Goal: Task Accomplishment & Management: Manage account settings

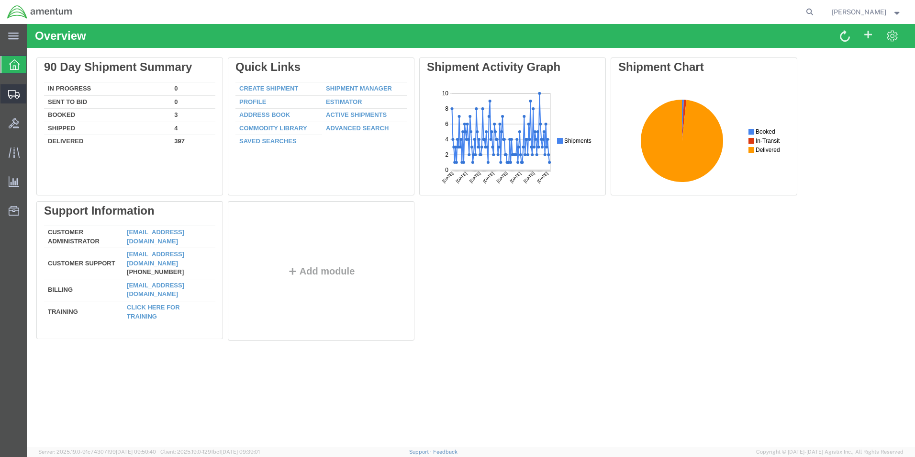
click at [0, 0] on span "Create from Template" at bounding box center [0, 0] width 0 height 0
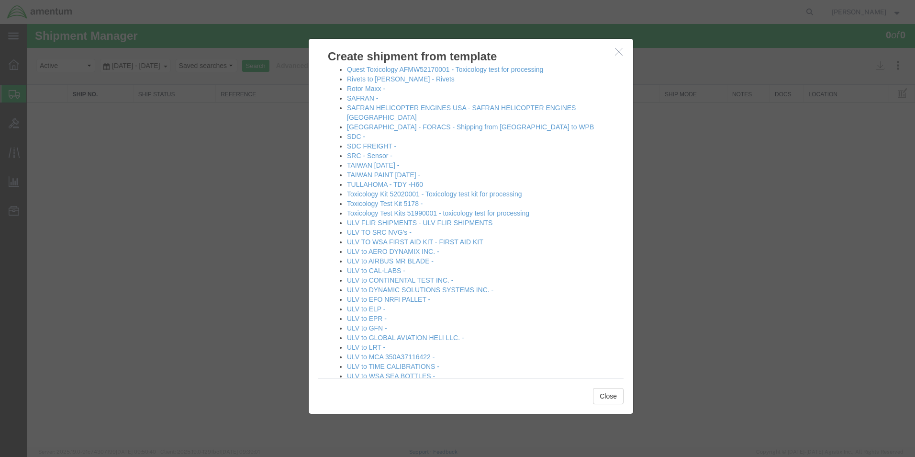
scroll to position [574, 0]
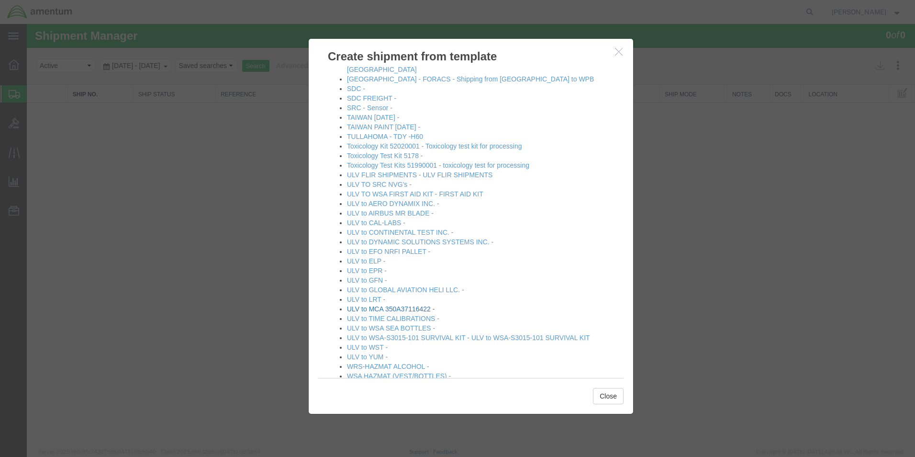
click at [422, 305] on link "ULV to MCA 350A37116422 -" at bounding box center [391, 309] width 88 height 8
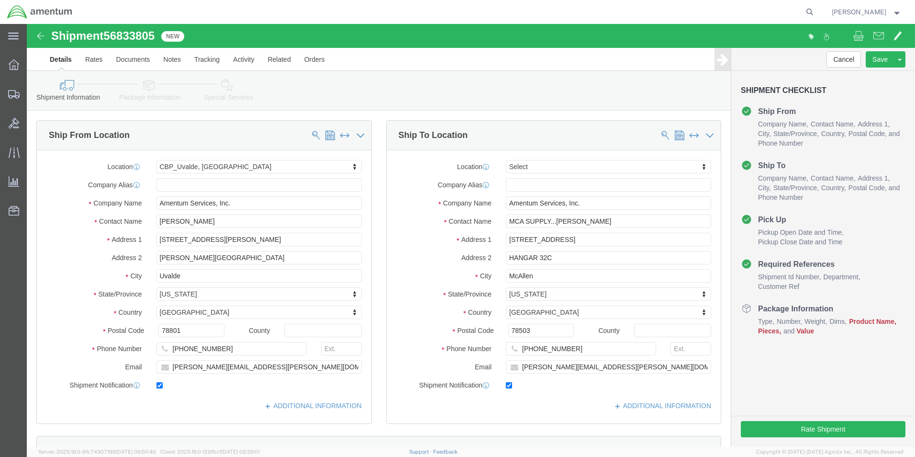
select select "49950"
select select
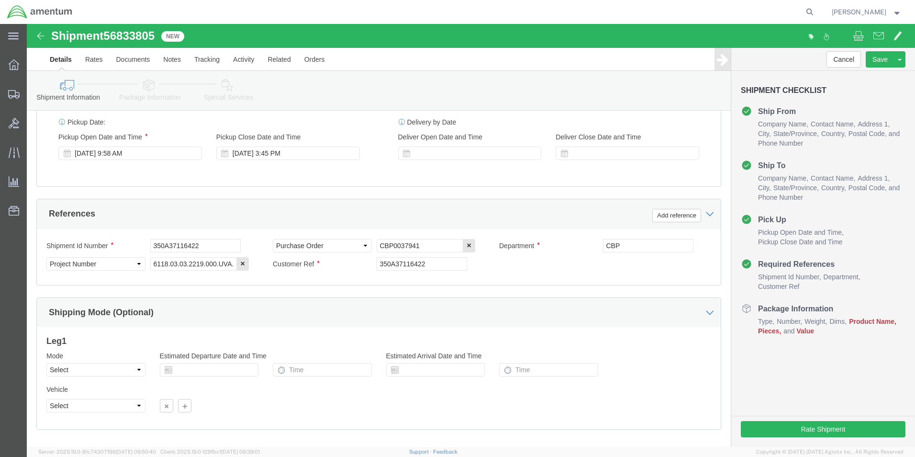
scroll to position [383, 0]
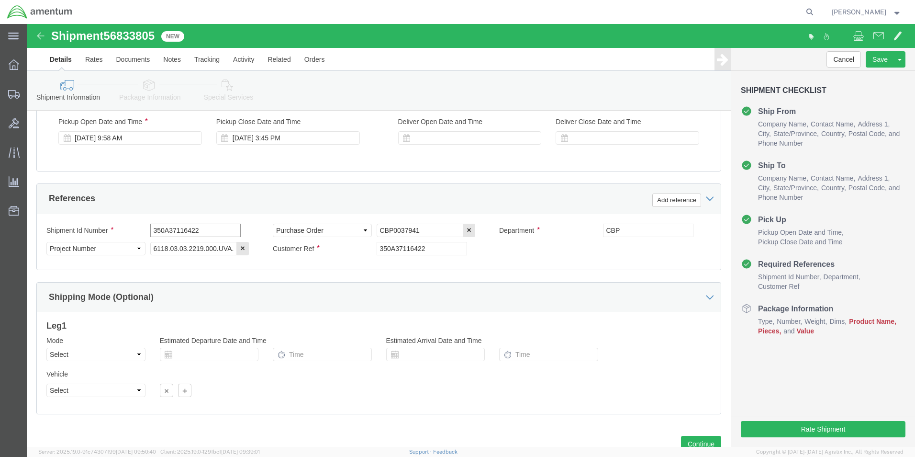
click input "350A37116422"
type input "3"
type input "m"
drag, startPoint x: 196, startPoint y: 204, endPoint x: 116, endPoint y: 207, distance: 80.5
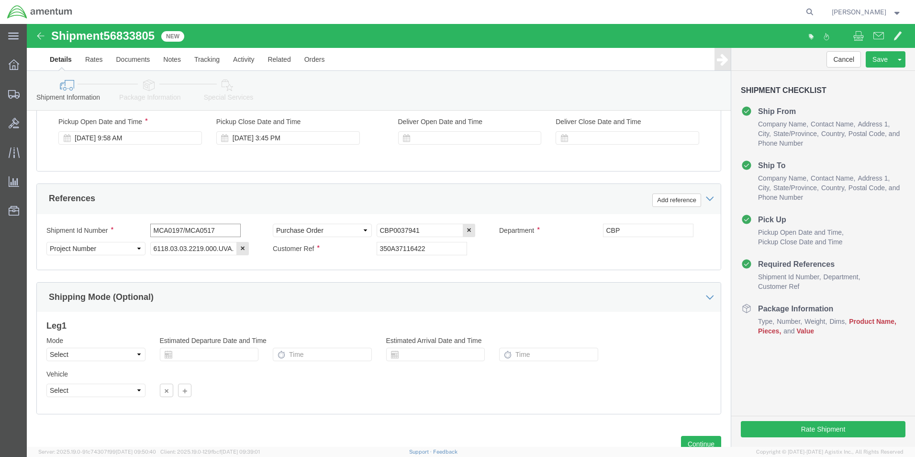
click div "Shipment Id Number MCA0197/MCA0517"
type input "MCA0197/MCA0517"
click input "350A37116422"
type input "3"
paste input "MCA0197/MCA0517"
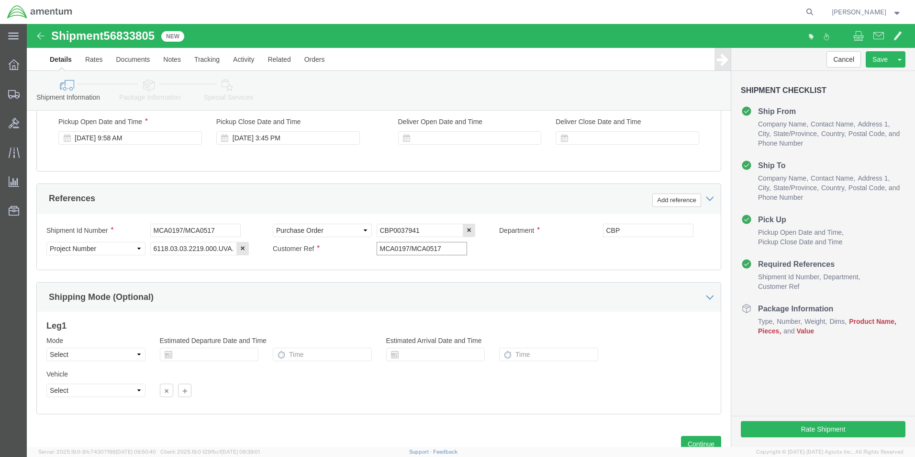
type input "MCA0197/MCA0517"
click input "CBP0037941"
type input "C"
type input "TOOLING"
click div "Shipment Id Number MCA0197/MCA0517 Select Account Type Activity ID Airline Appo…"
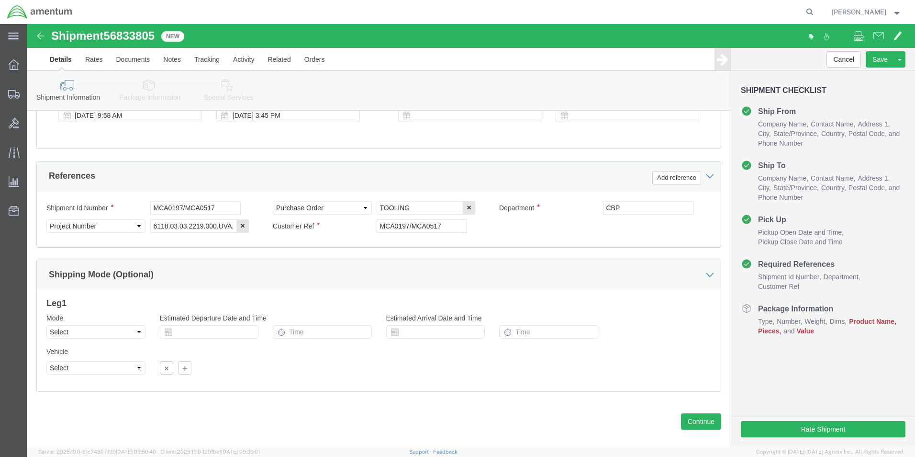
scroll to position [417, 0]
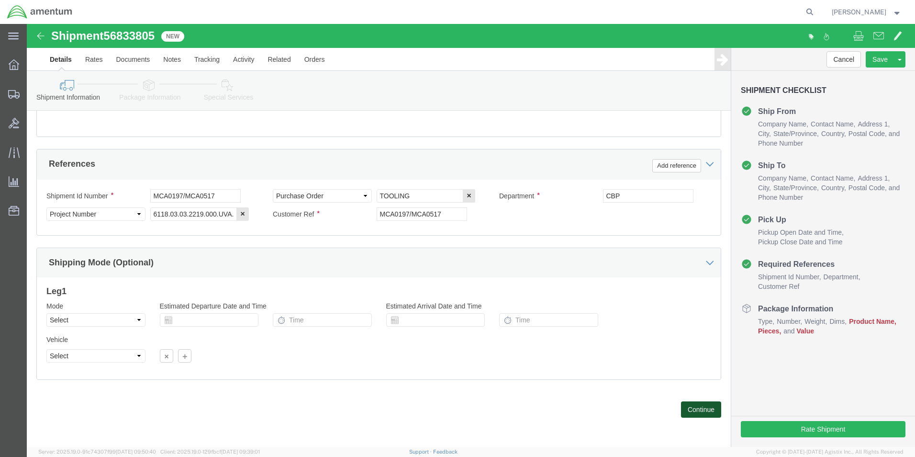
click button "Continue"
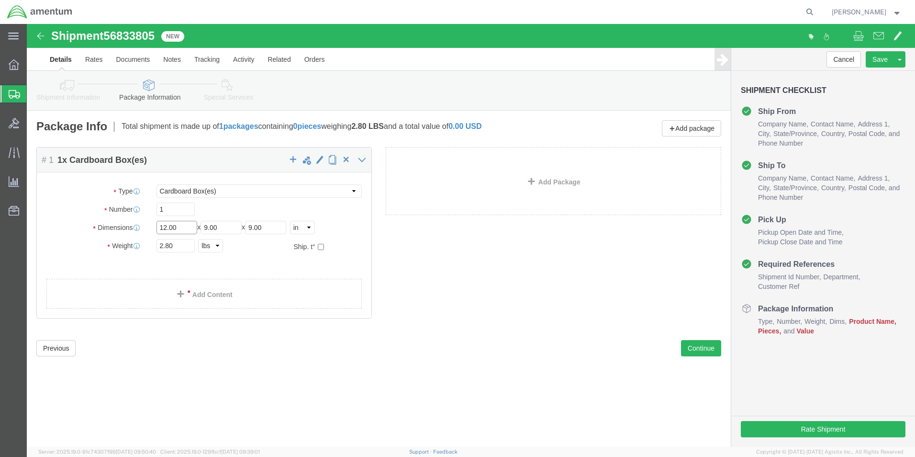
click input "12.00"
type input "1"
type input "17.00"
type input "11.00"
type input "6.00"
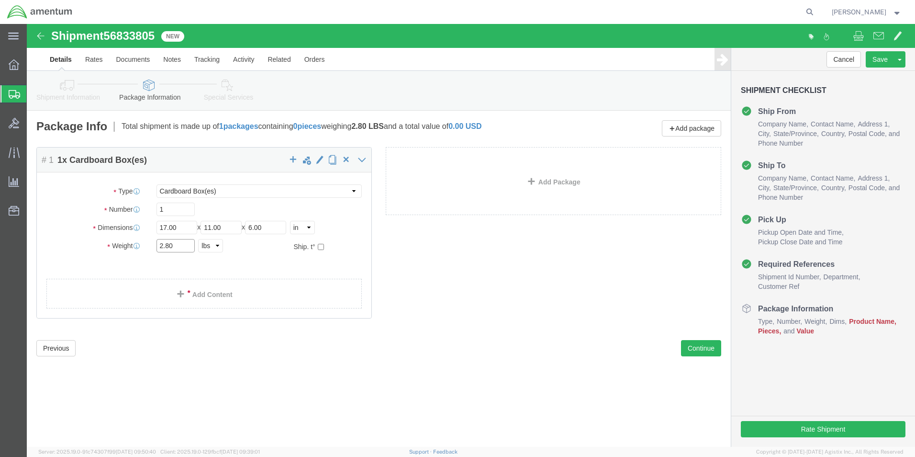
click input "2.80"
type input "2"
type input "6.00"
click div "Package Type Select BCK Boxes Bale(s) Basket(s) Bolt(s) Bottle(s) Buckets Bulk …"
click span
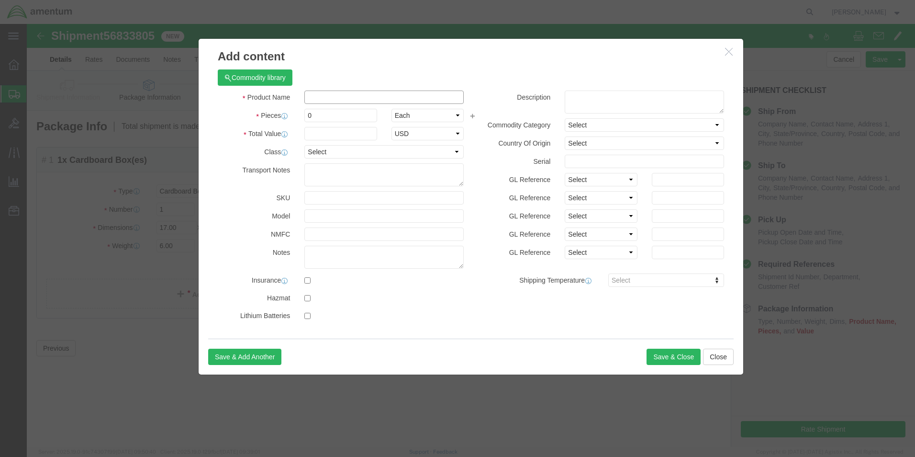
click input "text"
type input "MISC. PARTS"
click input "0"
type input "1.0"
click h3 "Add content"
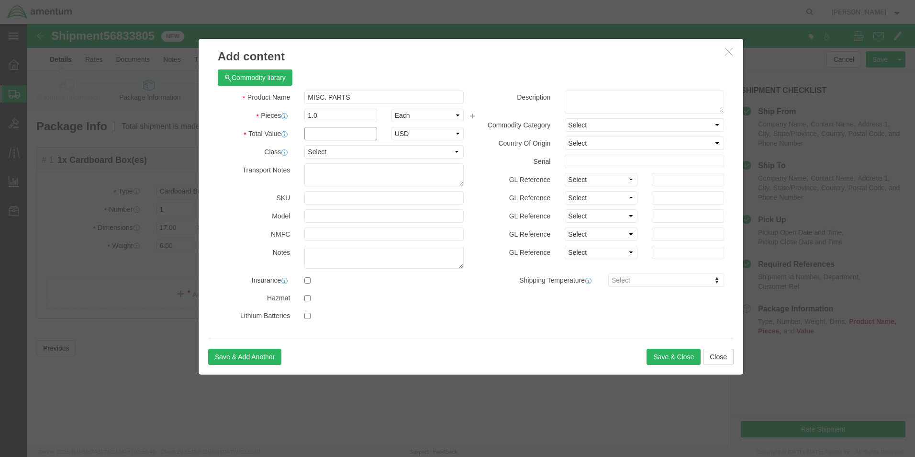
click input "text"
type input "5000.00"
click button "Save & Close"
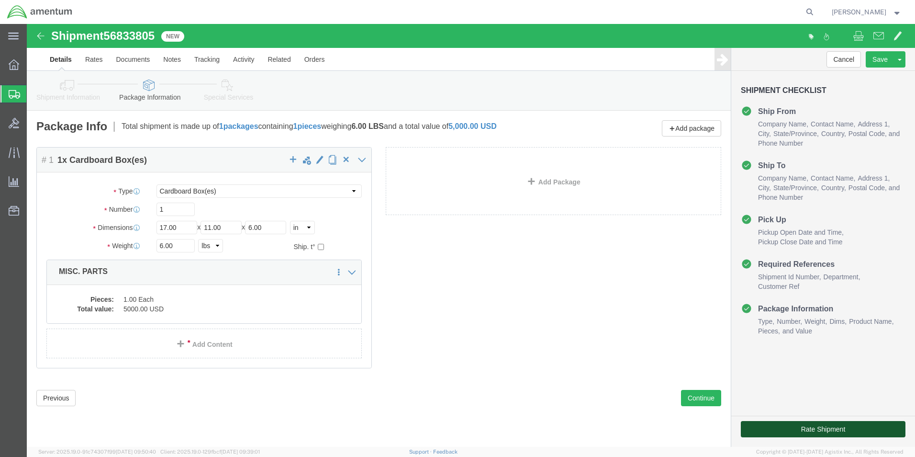
click button "Rate Shipment"
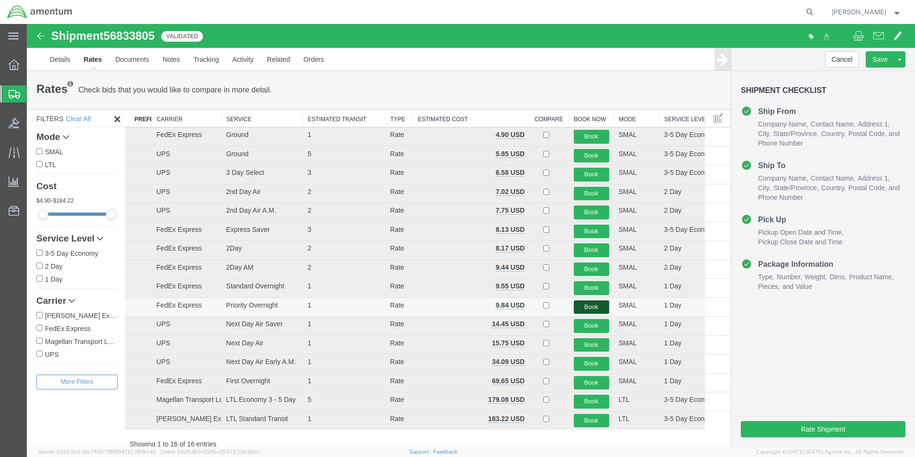
click at [583, 308] on button "Book" at bounding box center [591, 307] width 35 height 14
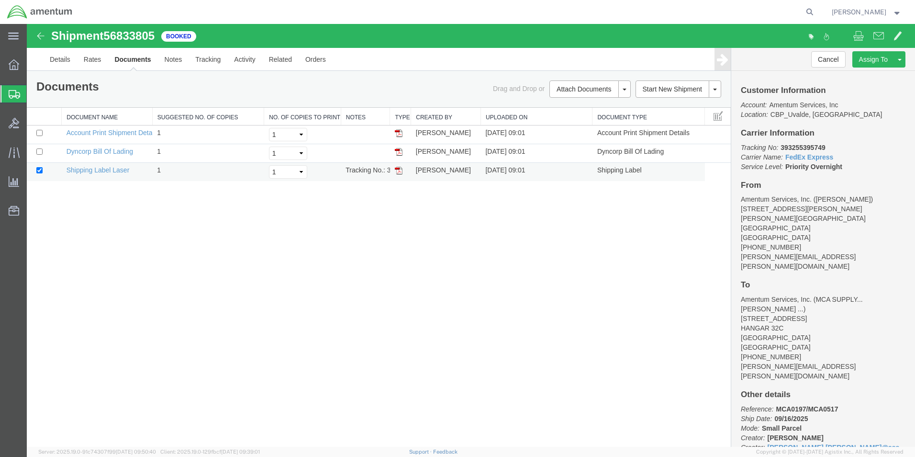
click at [397, 166] on link at bounding box center [399, 170] width 8 height 8
click at [0, 0] on span "Shipment Manager" at bounding box center [0, 0] width 0 height 0
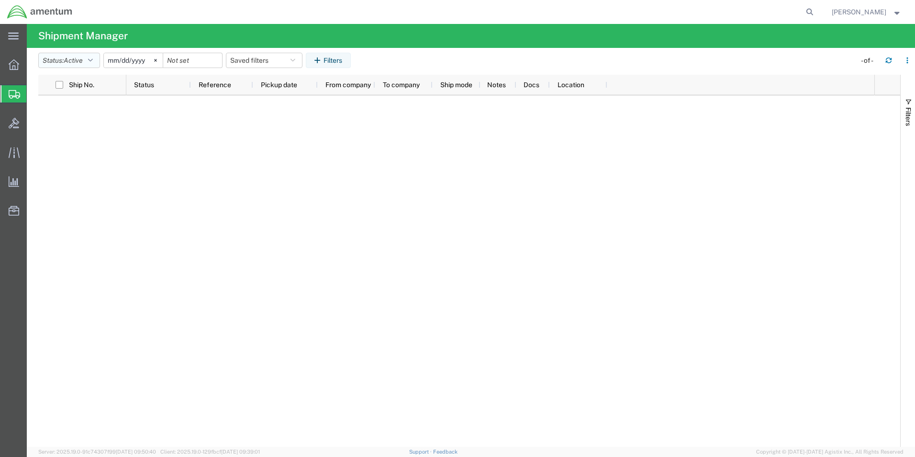
click at [91, 61] on icon "button" at bounding box center [90, 60] width 5 height 7
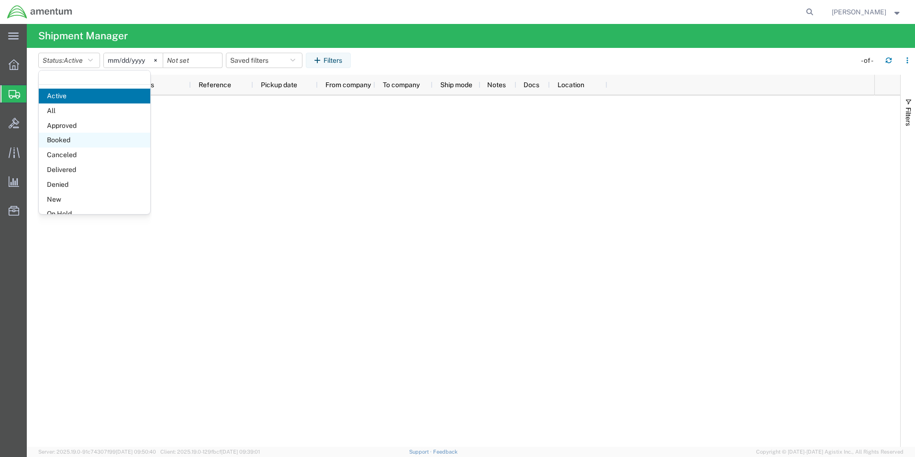
click at [68, 136] on span "Booked" at bounding box center [95, 140] width 112 height 15
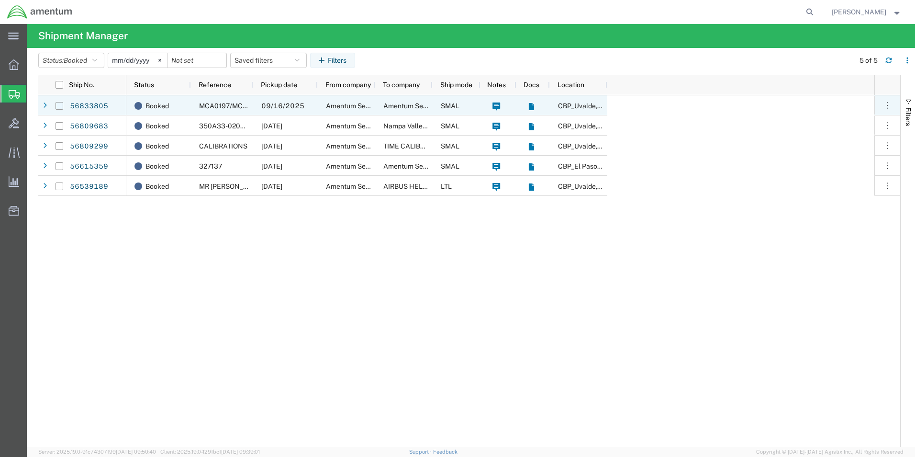
click at [60, 106] on input "Press Space to toggle row selection (unchecked)" at bounding box center [60, 106] width 8 height 8
checkbox input "true"
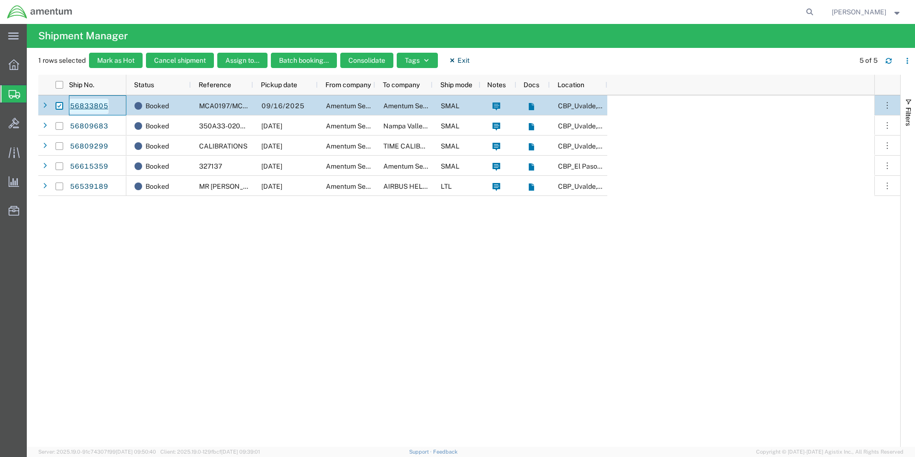
click at [85, 103] on link "56833805" at bounding box center [88, 106] width 39 height 15
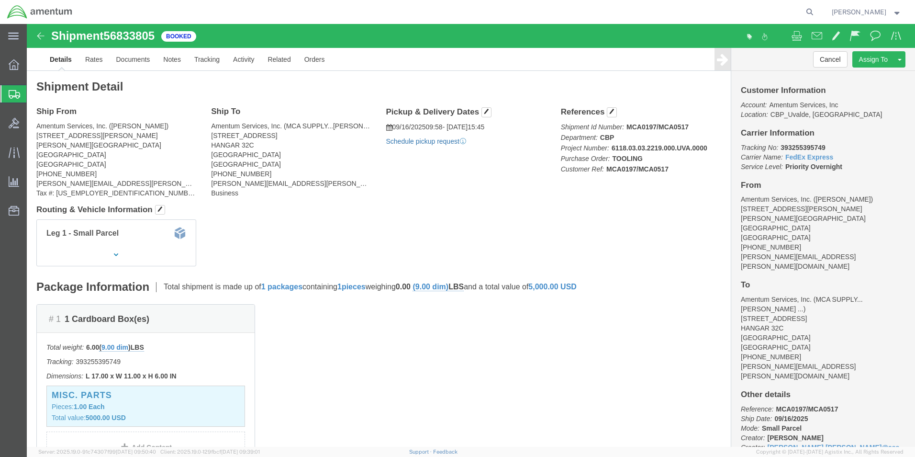
click link "Schedule pickup request"
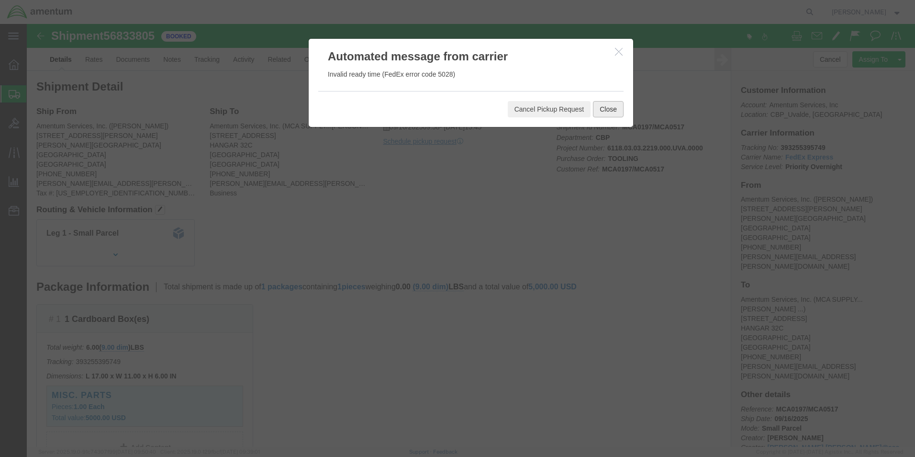
click button "Close"
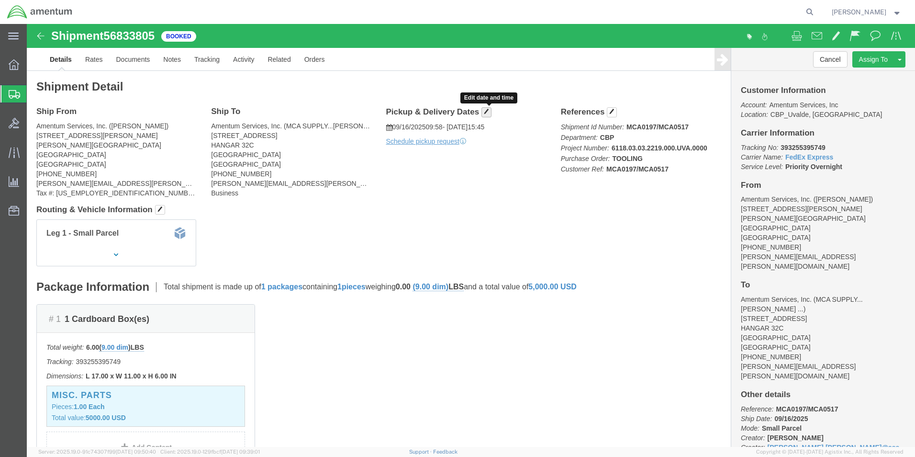
click span "button"
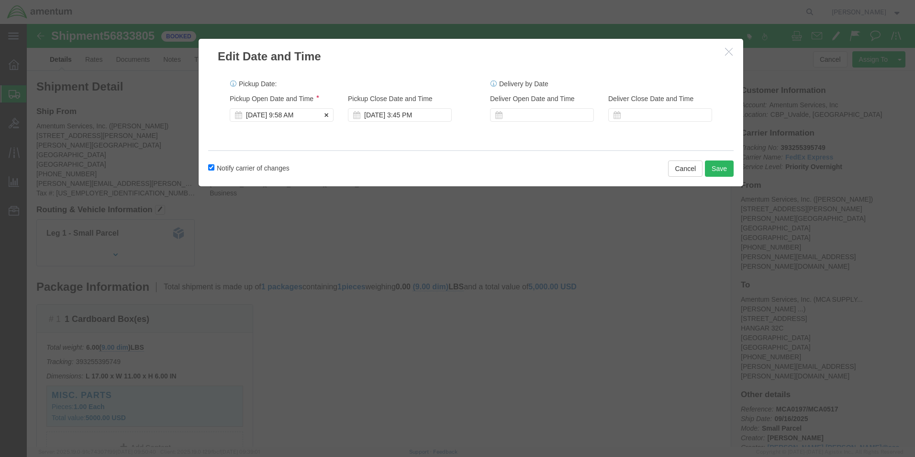
click div "[DATE] 9:58 AM"
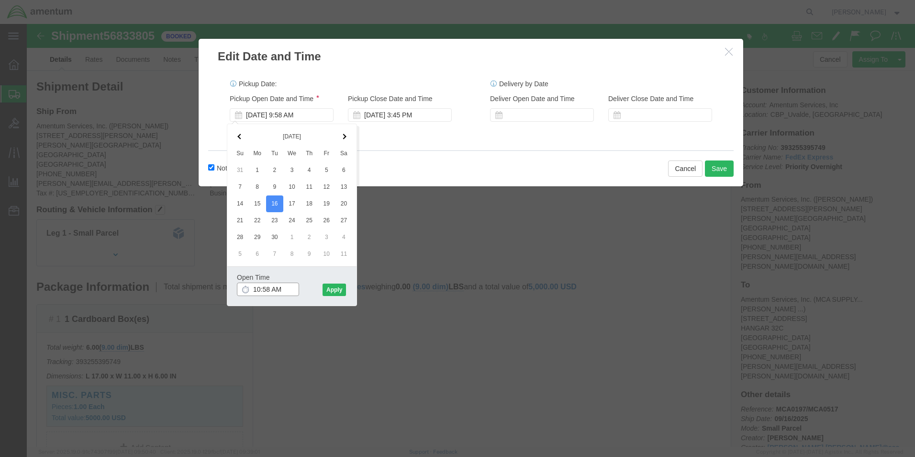
click input "10:58 AM"
click input "108 AM"
type input "10:00 AM"
click button "Apply"
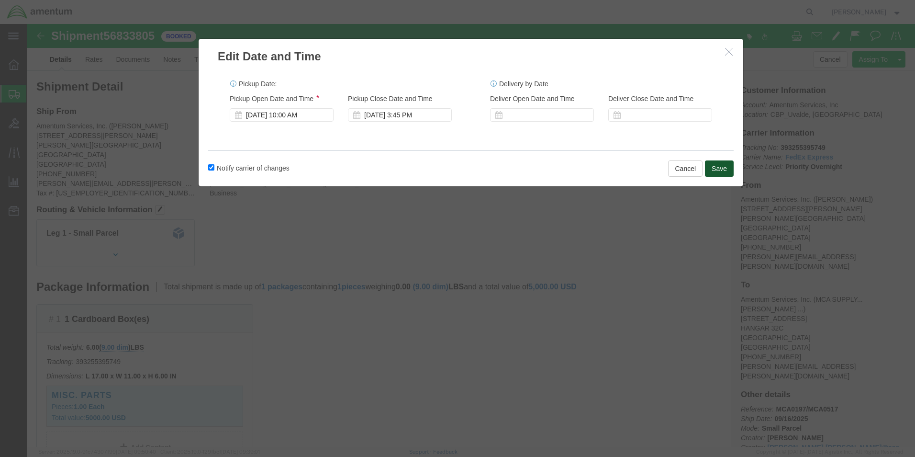
click button "Save"
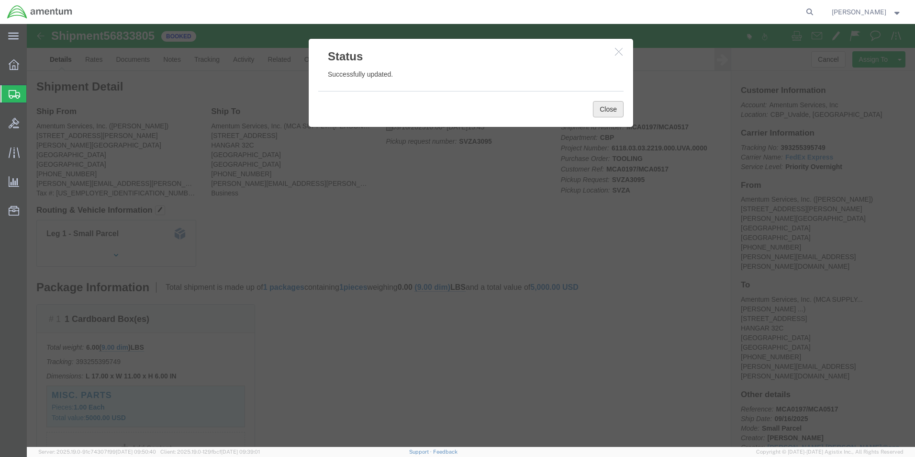
click button "Close"
